Goal: Transaction & Acquisition: Purchase product/service

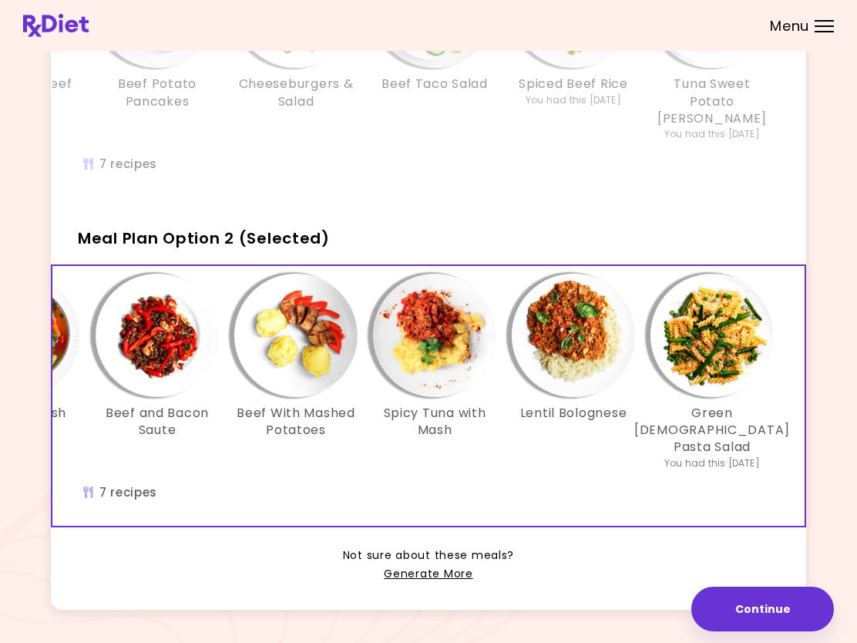
scroll to position [0, 265]
click at [365, 431] on div "Spicy Tuna with Mash" at bounding box center [434, 372] width 139 height 197
click at [157, 405] on h3 "Beef and Bacon Saute" at bounding box center [157, 422] width 123 height 35
click at [581, 405] on h3 "Lentil Bolognese" at bounding box center [573, 413] width 107 height 17
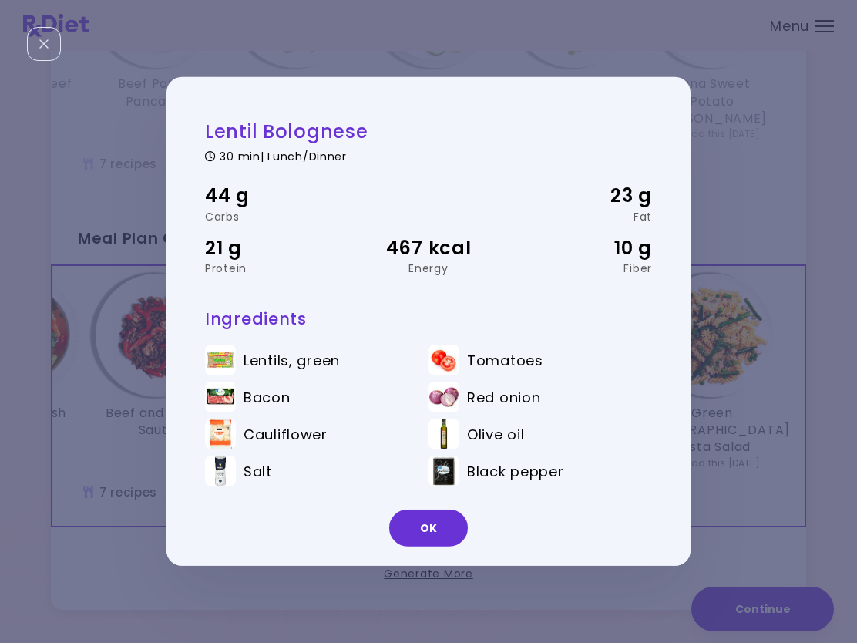
click at [52, 60] on div "Info - Potatoes & Beef Sauce - Meal Plan Option 1" at bounding box center [18, 5] width 123 height 123
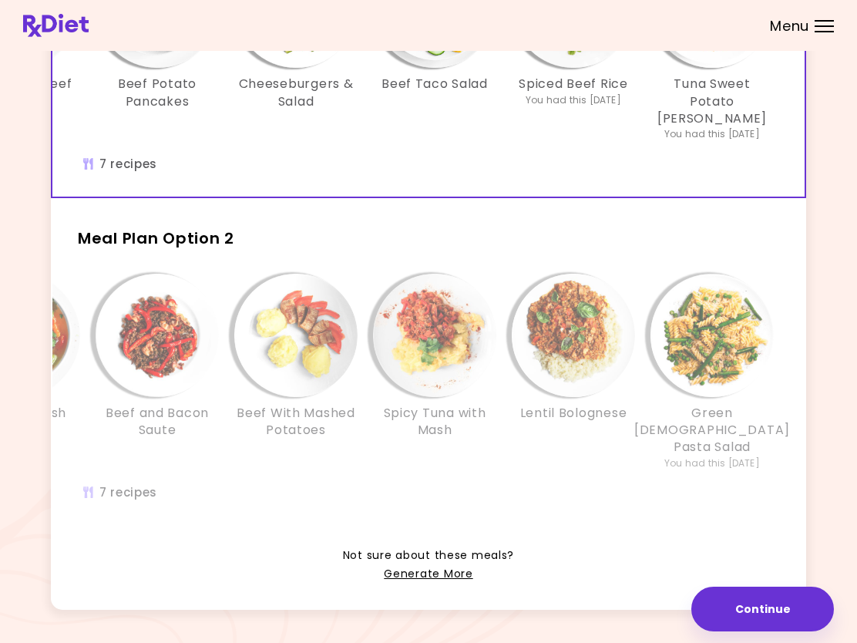
click at [725, 410] on h3 "Green [DEMOGRAPHIC_DATA] Pasta Salad" at bounding box center [712, 431] width 156 height 52
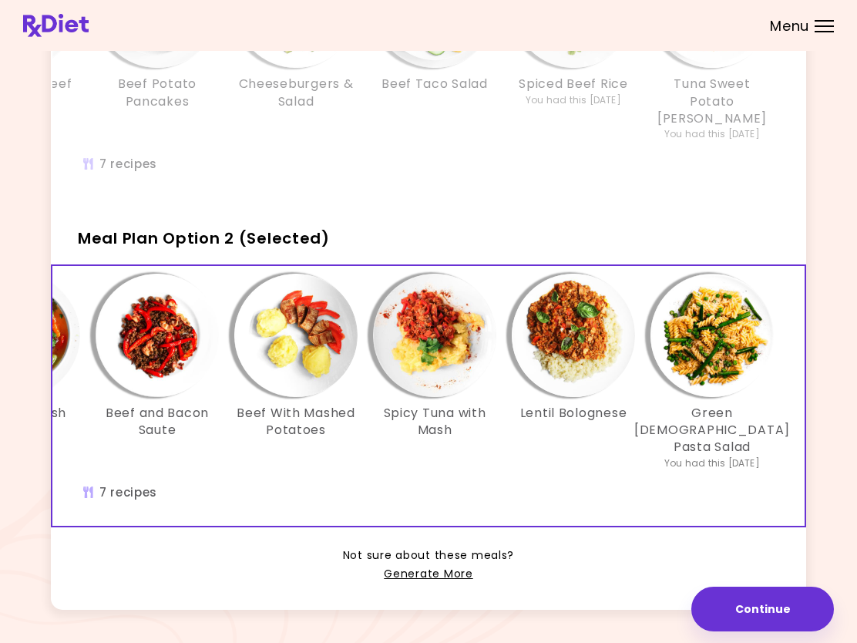
click at [729, 405] on h3 "Green [DEMOGRAPHIC_DATA] Pasta Salad" at bounding box center [712, 431] width 156 height 52
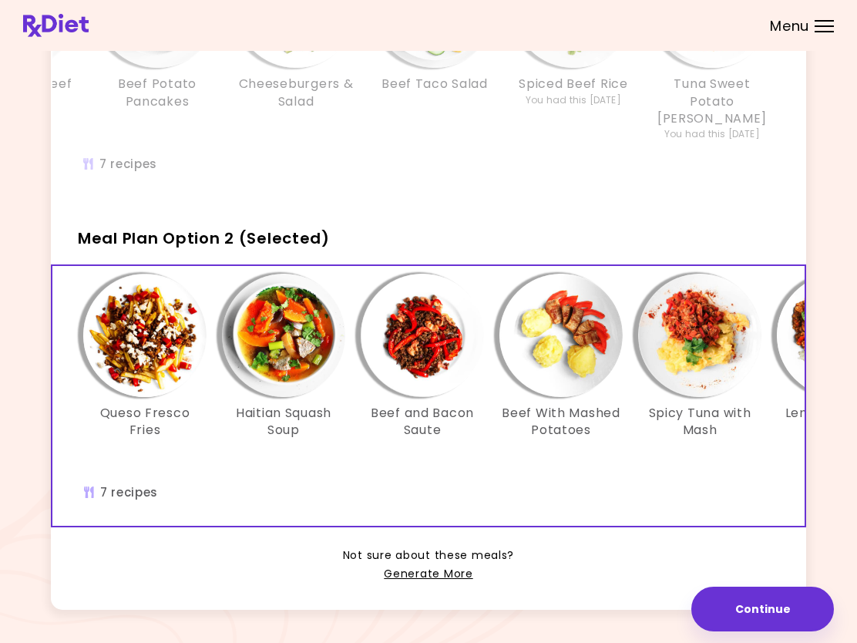
scroll to position [0, 0]
click at [568, 405] on h3 "Beef With Mashed Potatoes" at bounding box center [561, 422] width 123 height 35
click at [304, 405] on h3 "Haitian Squash Soup" at bounding box center [283, 422] width 123 height 35
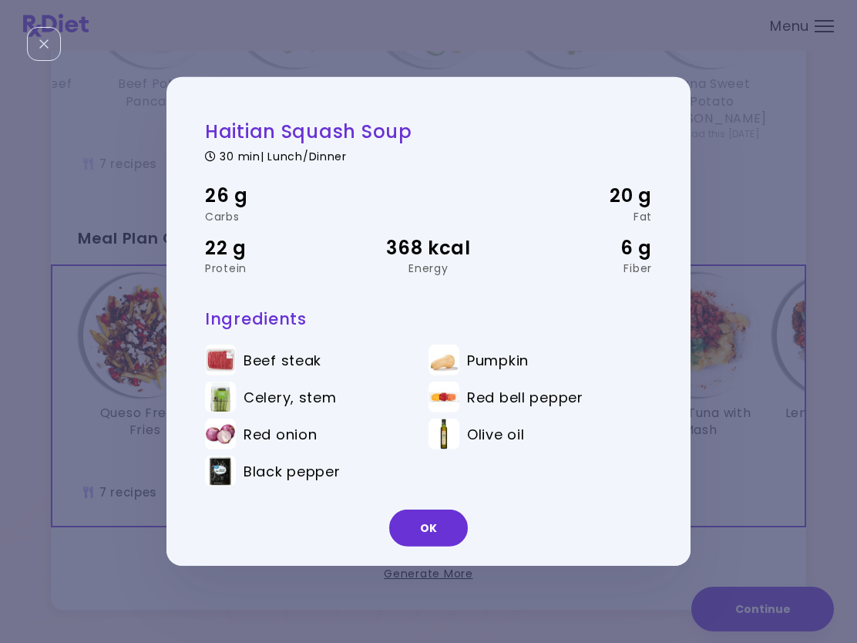
click at [32, 61] on div "It's time to place your next order! Select one of the 2 options below and press…" at bounding box center [428, 222] width 811 height 814
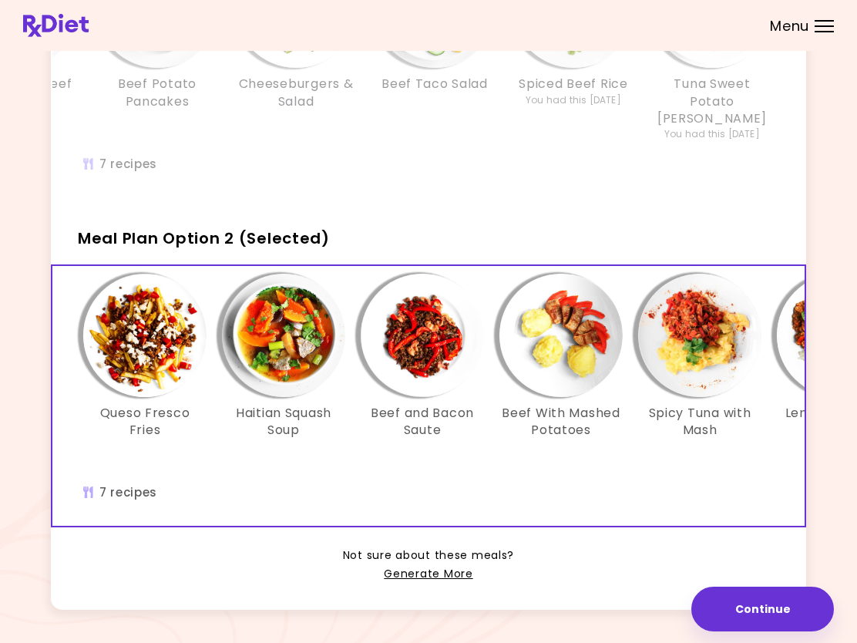
click at [154, 405] on h3 "Queso Fresco Fries" at bounding box center [144, 422] width 123 height 35
click at [753, 615] on button "Continue" at bounding box center [763, 609] width 143 height 45
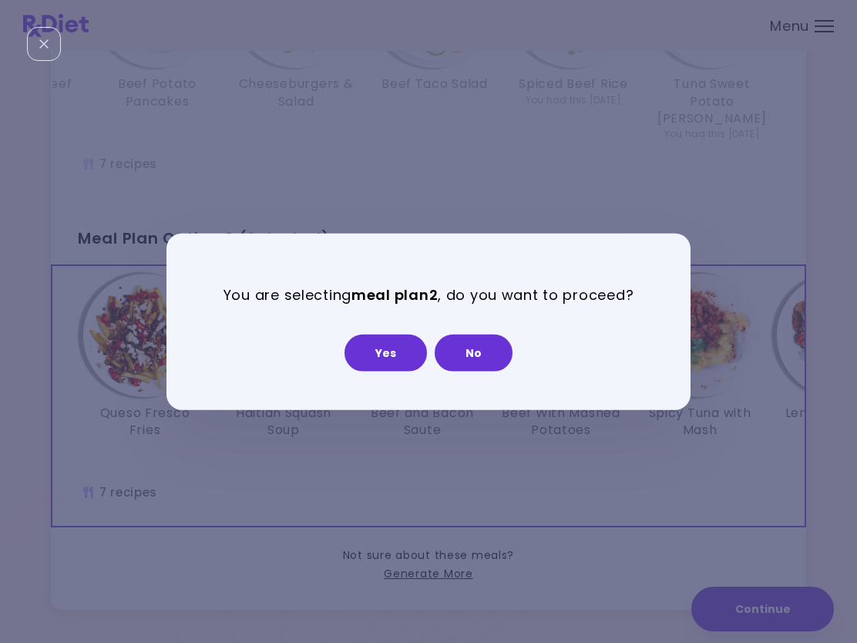
click at [385, 345] on button "Yes" at bounding box center [386, 352] width 82 height 37
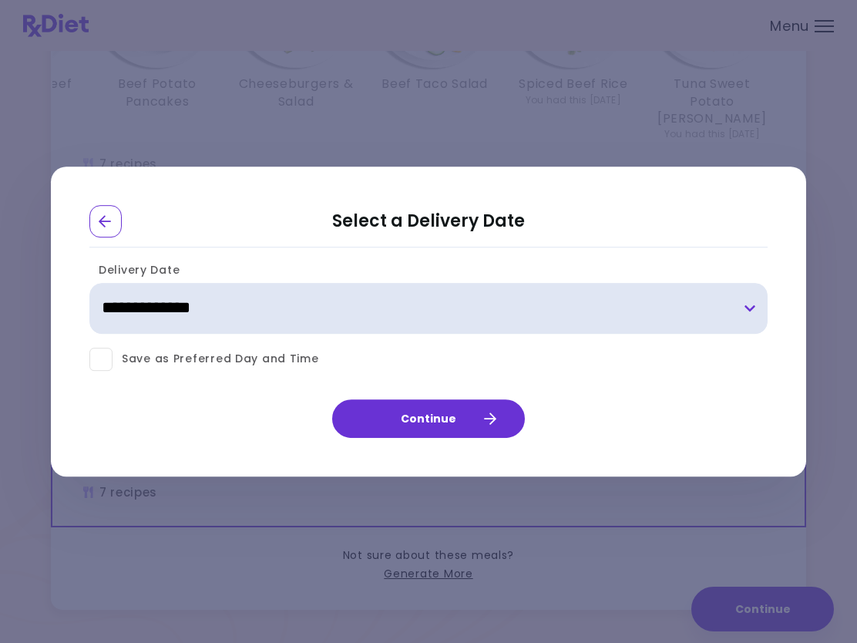
click at [749, 299] on select "**********" at bounding box center [428, 308] width 678 height 51
select select "**********"
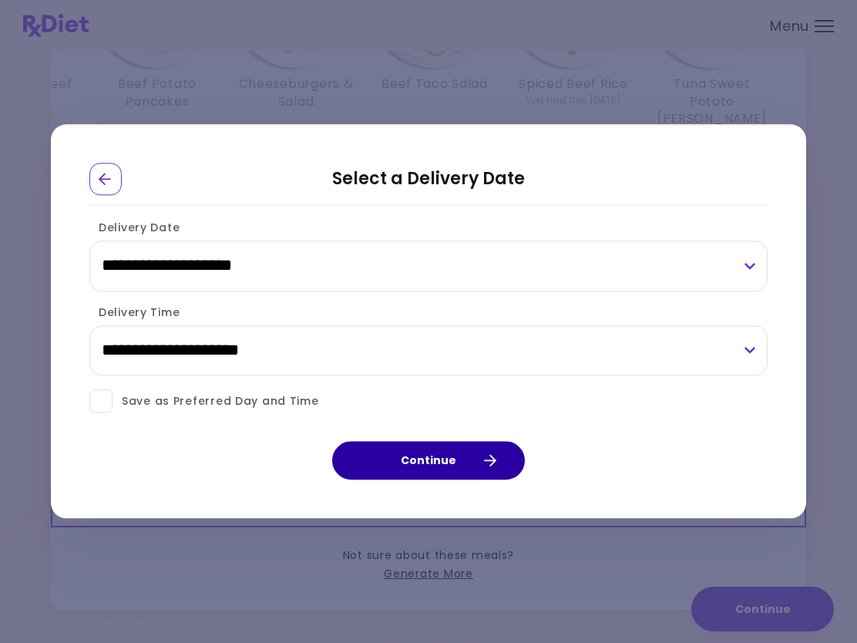
click at [417, 456] on button "Continue" at bounding box center [428, 461] width 193 height 39
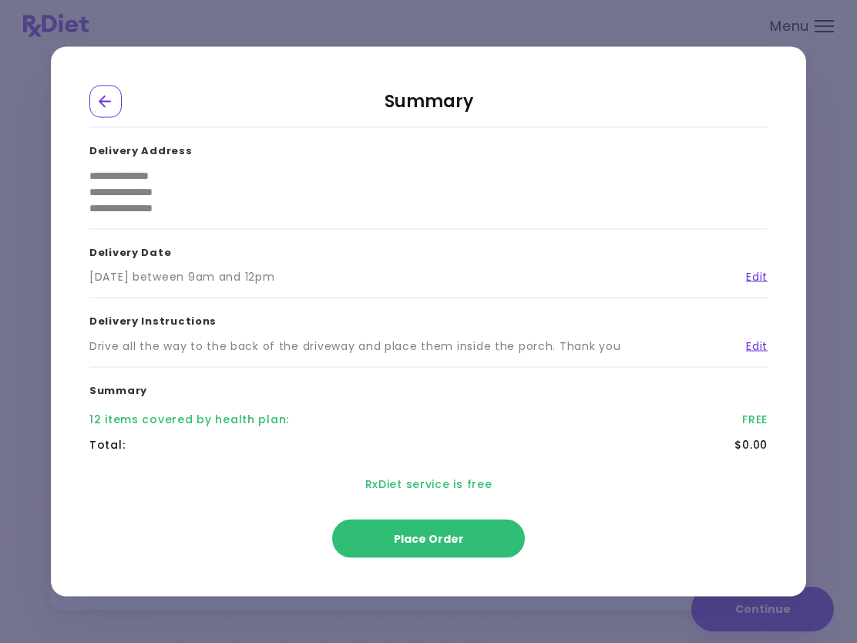
click at [429, 536] on span "Place Order" at bounding box center [429, 538] width 70 height 15
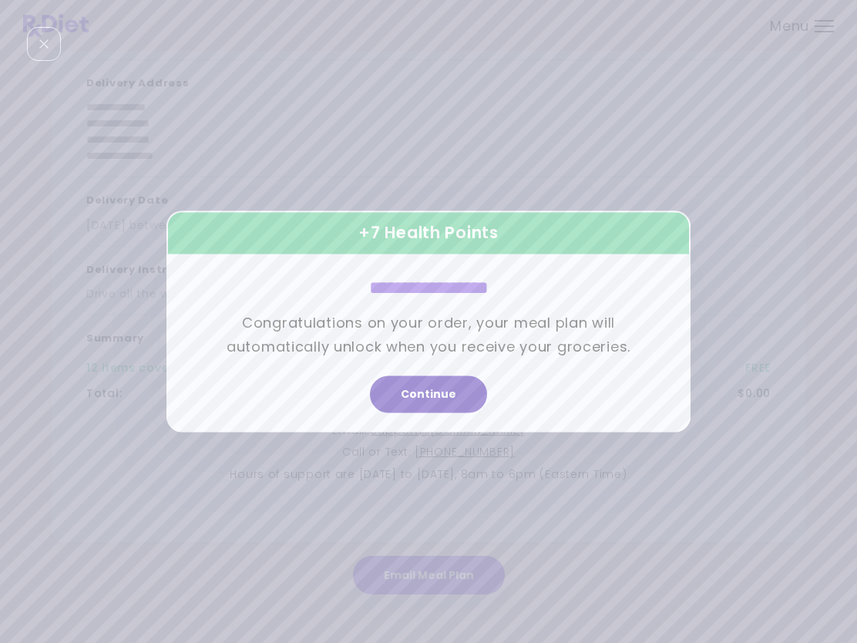
click at [434, 395] on button "Continue" at bounding box center [428, 394] width 117 height 37
